Goal: Use online tool/utility: Utilize a website feature to perform a specific function

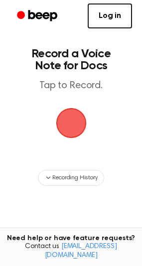
click at [78, 109] on span "button" at bounding box center [71, 123] width 28 height 28
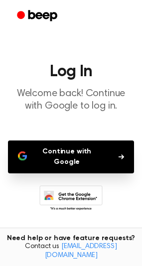
click at [109, 161] on button "Continue with Google" at bounding box center [71, 156] width 126 height 33
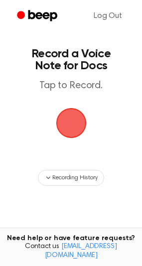
click at [66, 118] on span "button" at bounding box center [71, 123] width 28 height 28
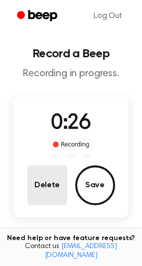
click at [41, 194] on button "Delete" at bounding box center [47, 185] width 40 height 40
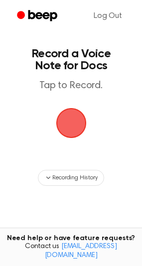
click at [62, 122] on span "button" at bounding box center [71, 123] width 28 height 28
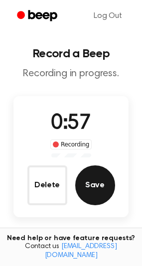
click at [84, 193] on button "Save" at bounding box center [95, 185] width 40 height 40
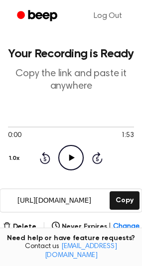
click at [71, 157] on icon at bounding box center [71, 157] width 5 height 6
click at [92, 160] on icon "Skip 5 seconds" at bounding box center [97, 157] width 11 height 13
click at [92, 157] on icon at bounding box center [97, 158] width 10 height 12
click at [67, 162] on icon "Pause Audio" at bounding box center [70, 157] width 25 height 25
click at [67, 162] on icon "Play Audio" at bounding box center [70, 157] width 25 height 25
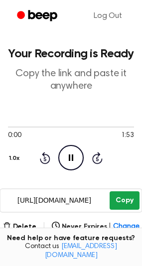
click at [135, 208] on button "Copy" at bounding box center [123, 200] width 29 height 18
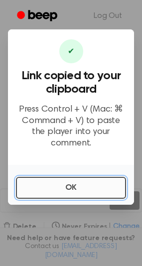
click at [93, 181] on button "OK" at bounding box center [71, 188] width 110 height 22
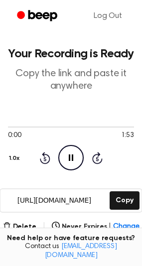
click at [68, 152] on icon "Pause Audio" at bounding box center [70, 157] width 25 height 25
click at [68, 152] on icon "Play Audio" at bounding box center [70, 157] width 25 height 25
drag, startPoint x: 51, startPoint y: 127, endPoint x: 58, endPoint y: 121, distance: 9.2
click at [57, 122] on div at bounding box center [71, 126] width 126 height 8
drag, startPoint x: 43, startPoint y: 126, endPoint x: 62, endPoint y: 125, distance: 18.4
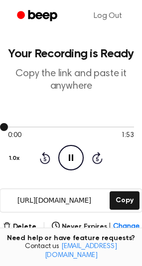
click at [62, 125] on div at bounding box center [71, 126] width 126 height 8
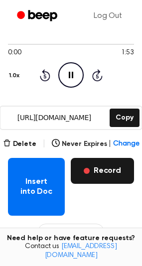
scroll to position [99, 0]
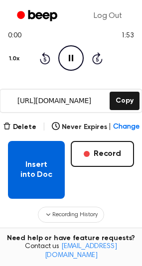
click at [58, 172] on button "Insert into Doc" at bounding box center [36, 170] width 57 height 58
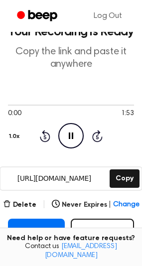
scroll to position [72, 0]
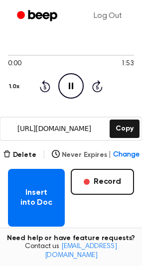
click at [69, 152] on button "Never Expires | Change" at bounding box center [96, 155] width 88 height 10
click at [70, 87] on icon at bounding box center [71, 86] width 4 height 6
click at [68, 87] on icon "Play Audio" at bounding box center [70, 85] width 25 height 25
